Goal: Task Accomplishment & Management: Manage account settings

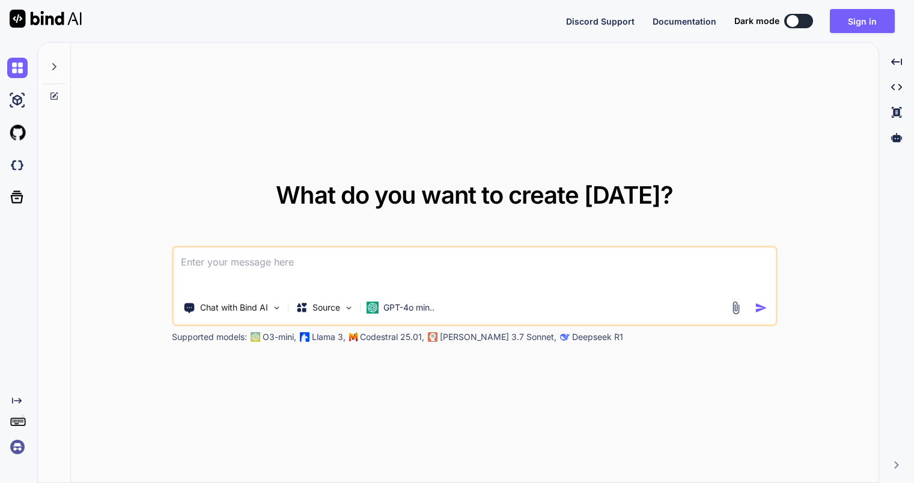
click at [804, 20] on button at bounding box center [799, 21] width 29 height 14
type textarea "x"
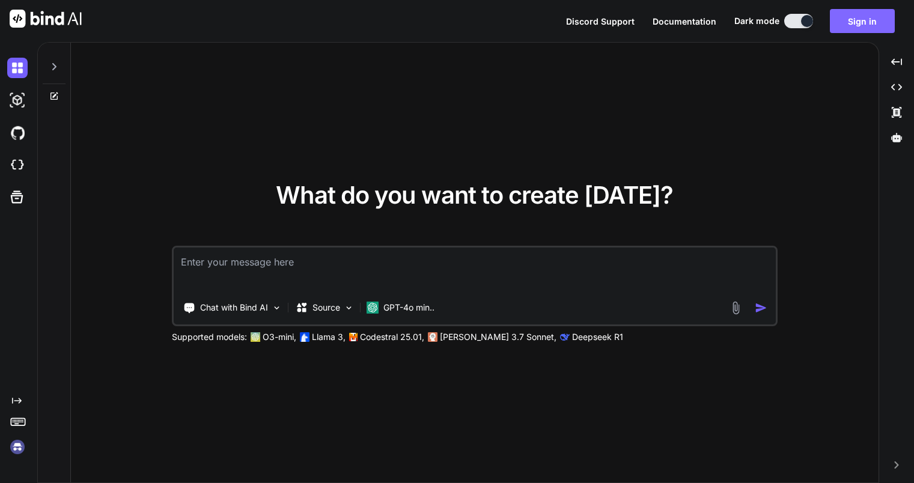
click at [853, 24] on button "Sign in" at bounding box center [862, 21] width 65 height 24
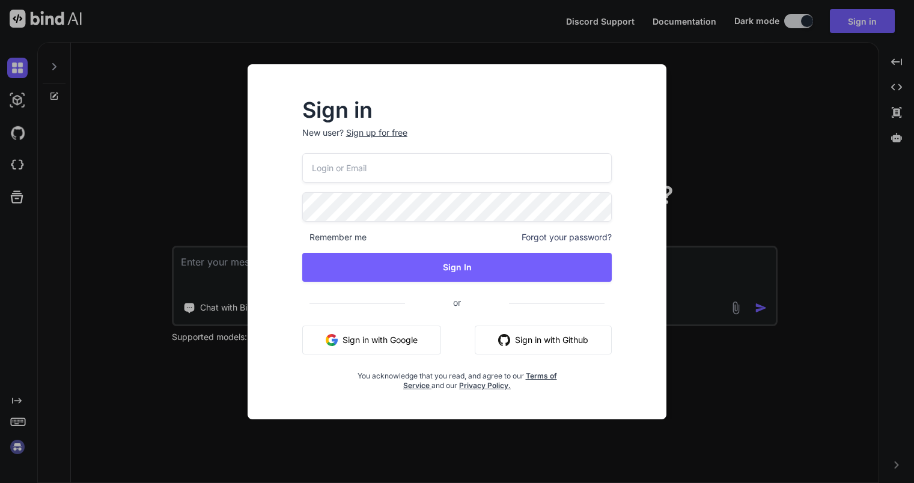
click at [481, 167] on input "email" at bounding box center [457, 167] width 310 height 29
type input "[PERSON_NAME][EMAIL_ADDRESS][PERSON_NAME][DOMAIN_NAME]"
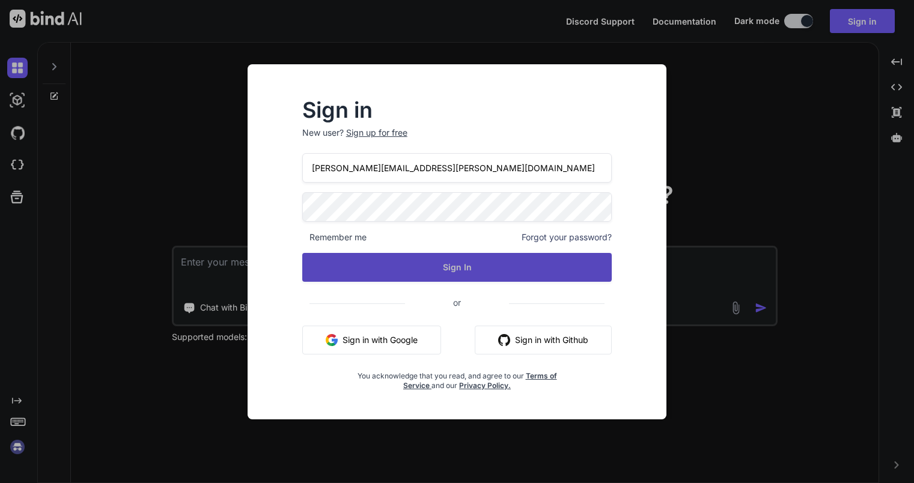
click at [454, 260] on button "Sign In" at bounding box center [457, 267] width 310 height 29
click at [451, 263] on button "Sign In" at bounding box center [457, 267] width 310 height 29
click at [396, 257] on button "Sign In" at bounding box center [457, 267] width 310 height 29
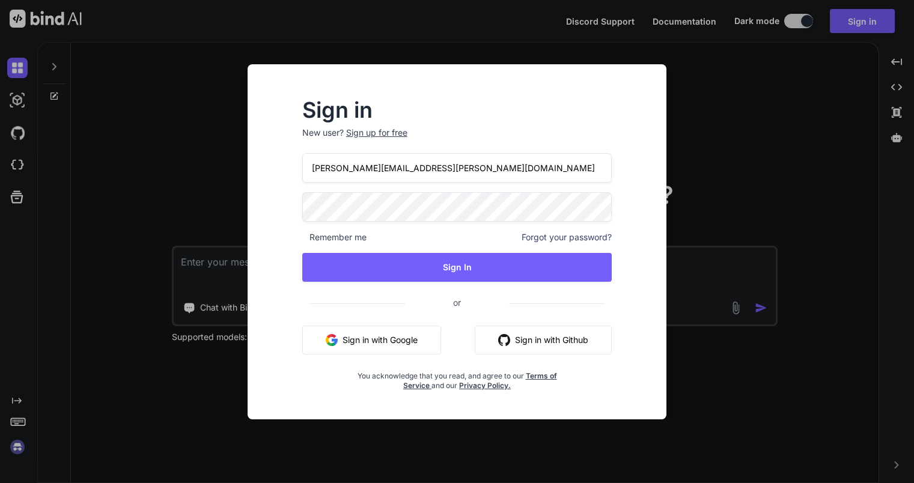
type textarea "x"
